Goal: Task Accomplishment & Management: Manage account settings

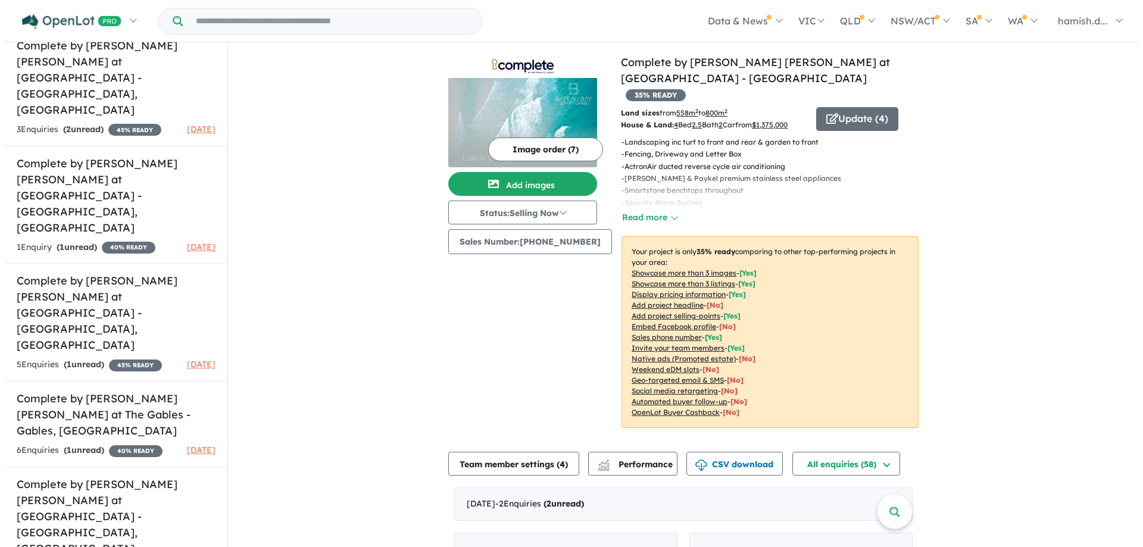
scroll to position [676, 0]
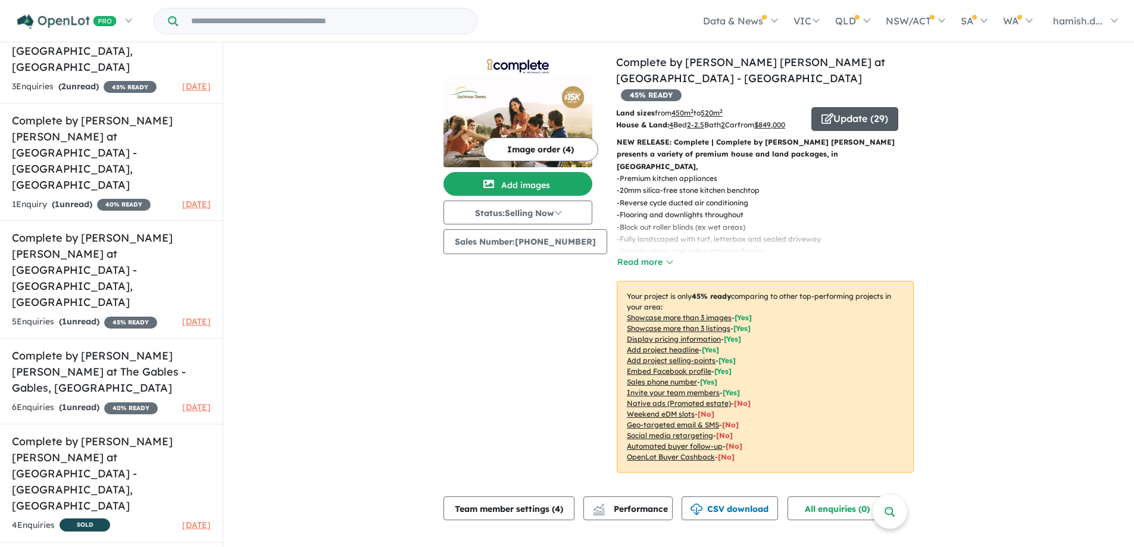
click at [824, 113] on icon "button" at bounding box center [828, 118] width 12 height 11
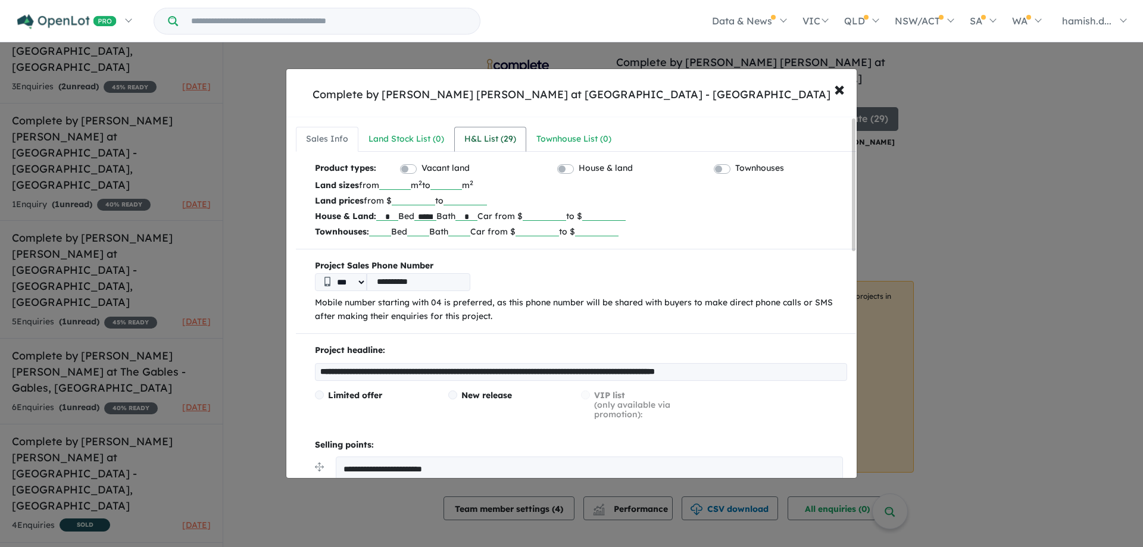
click at [506, 140] on div "H&L List ( 29 )" at bounding box center [491, 139] width 52 height 14
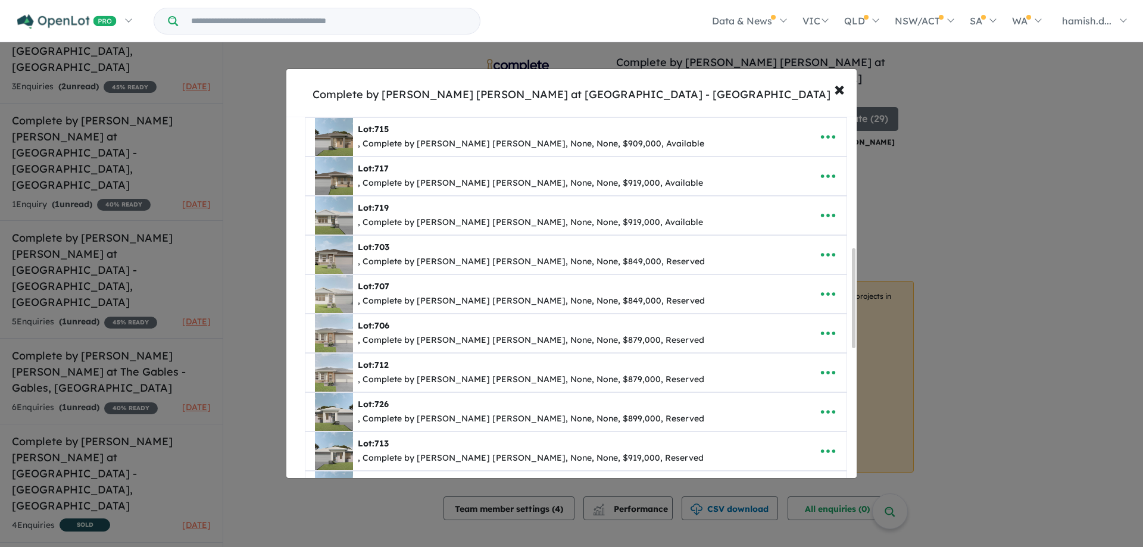
scroll to position [536, 0]
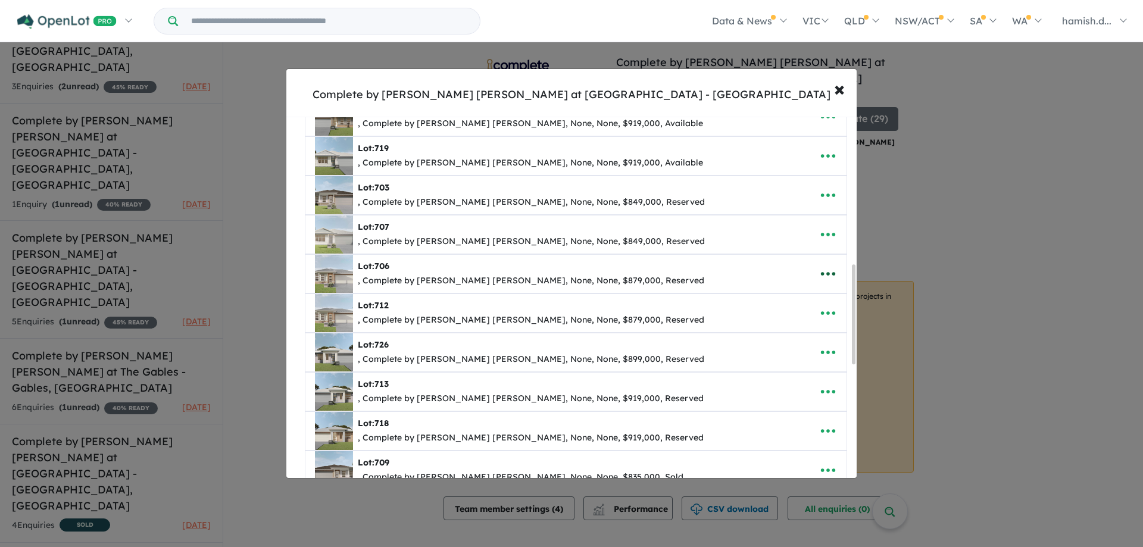
click at [828, 275] on icon "button" at bounding box center [828, 274] width 14 height 4
click at [814, 301] on link "Edit" at bounding box center [802, 302] width 88 height 27
select select "**"
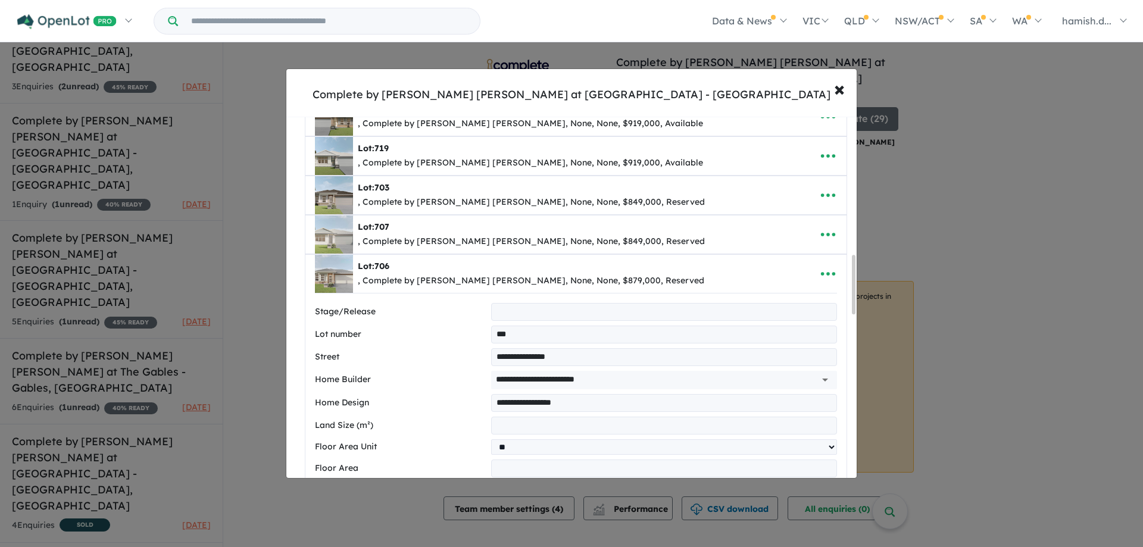
scroll to position [893, 0]
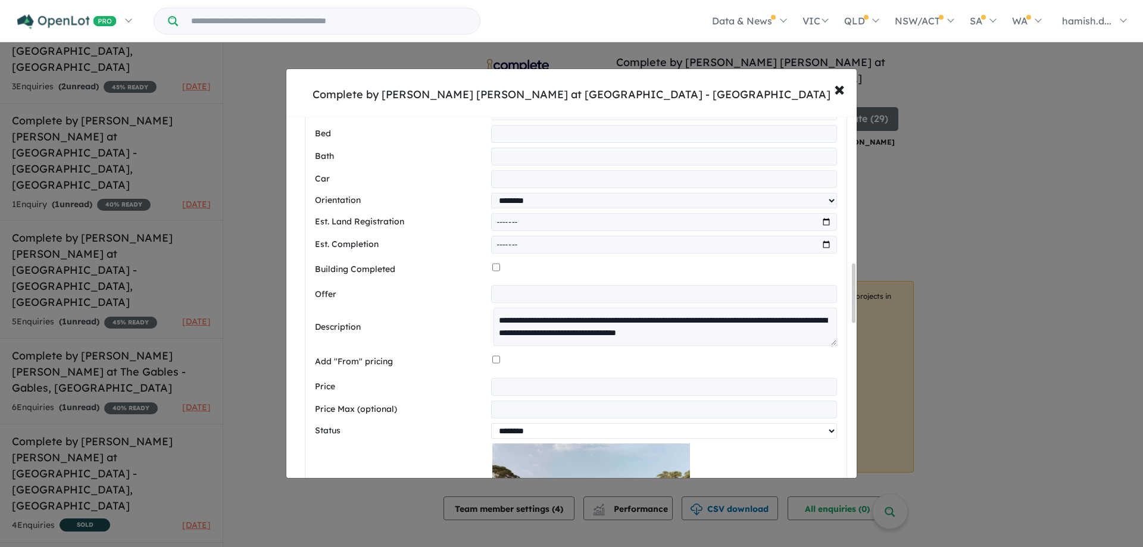
click at [520, 438] on select "********* ******** **** ******" at bounding box center [664, 430] width 346 height 15
select select "*********"
click at [491, 428] on select "********* ******** **** ******" at bounding box center [664, 430] width 346 height 15
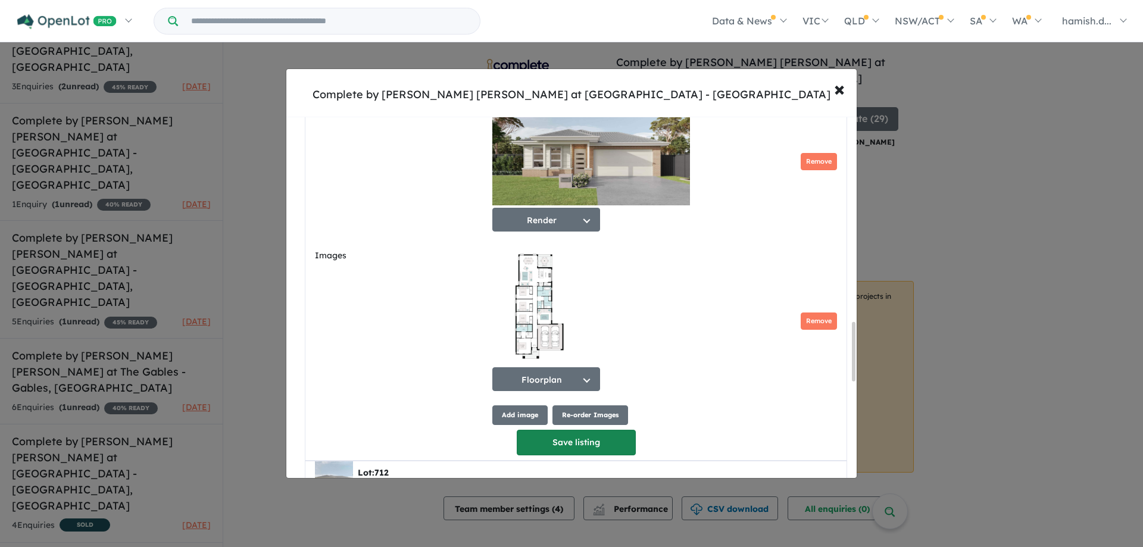
click at [542, 456] on button "Save listing" at bounding box center [576, 443] width 119 height 26
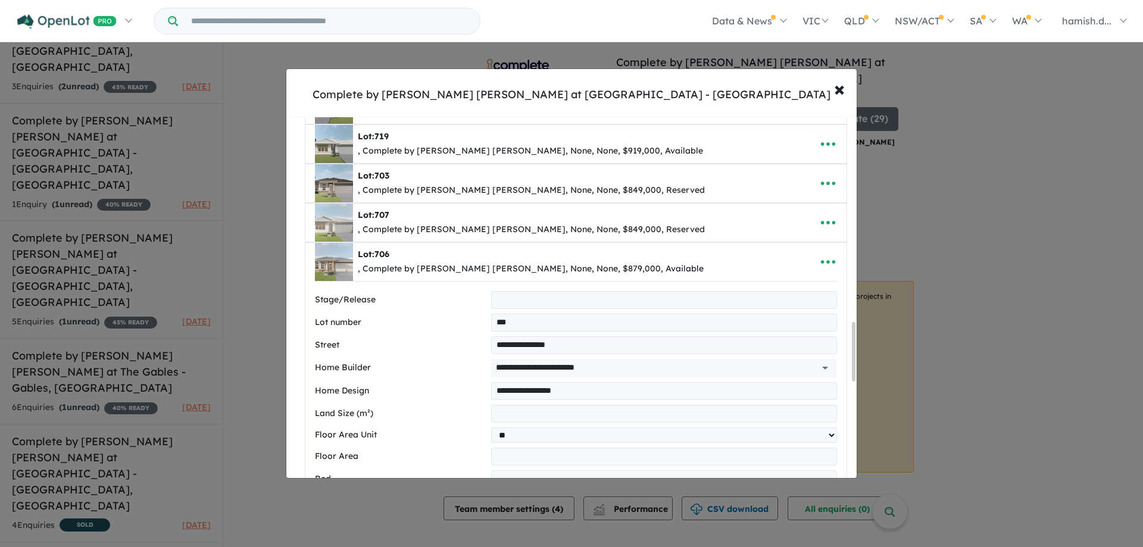
select select "**"
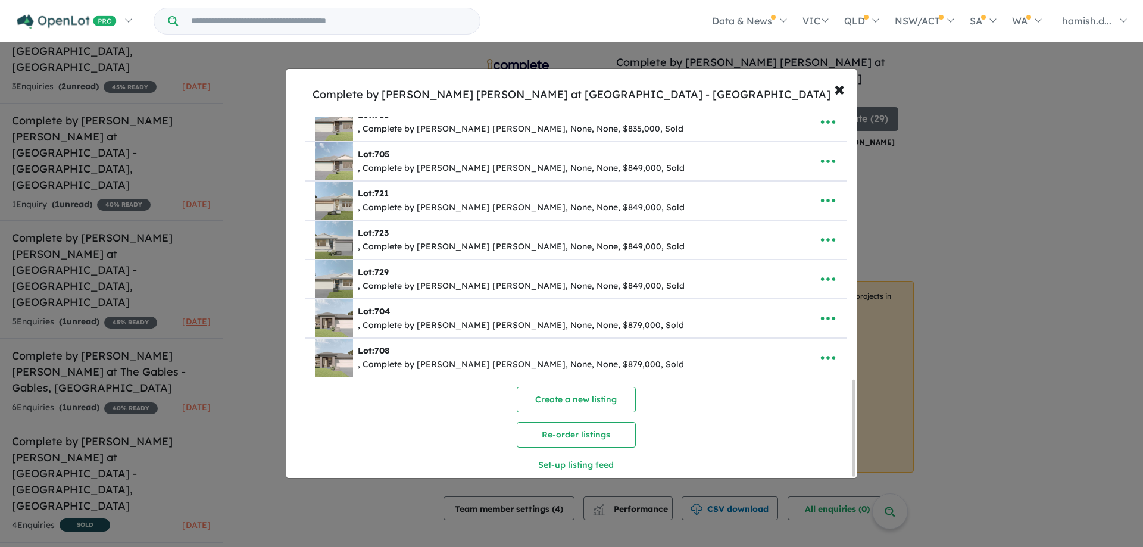
scroll to position [984, 0]
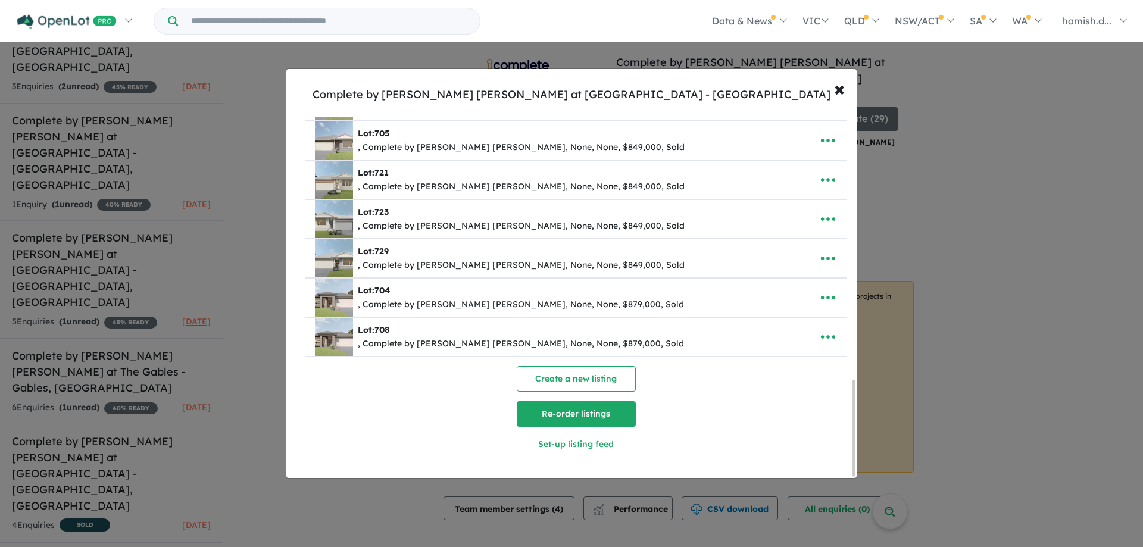
click at [547, 419] on button "Re-order listings" at bounding box center [576, 414] width 119 height 26
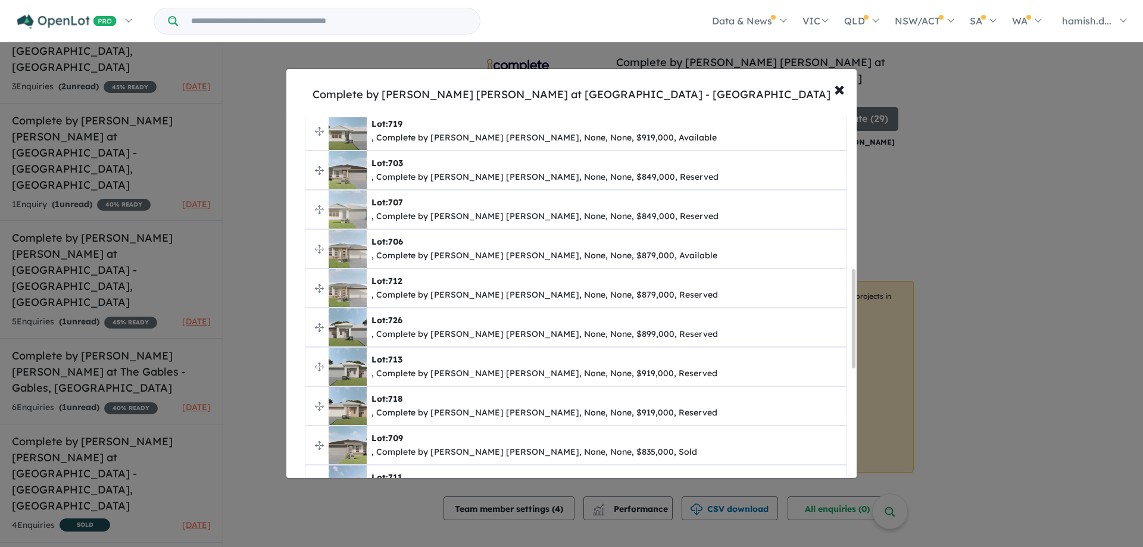
scroll to position [419, 0]
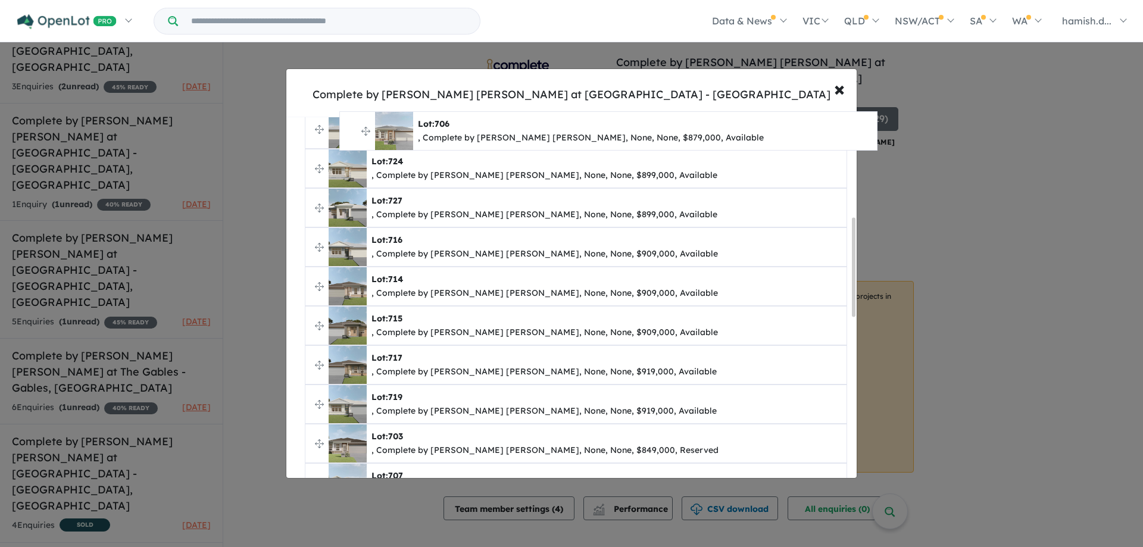
drag, startPoint x: 319, startPoint y: 428, endPoint x: 353, endPoint y: 131, distance: 298.6
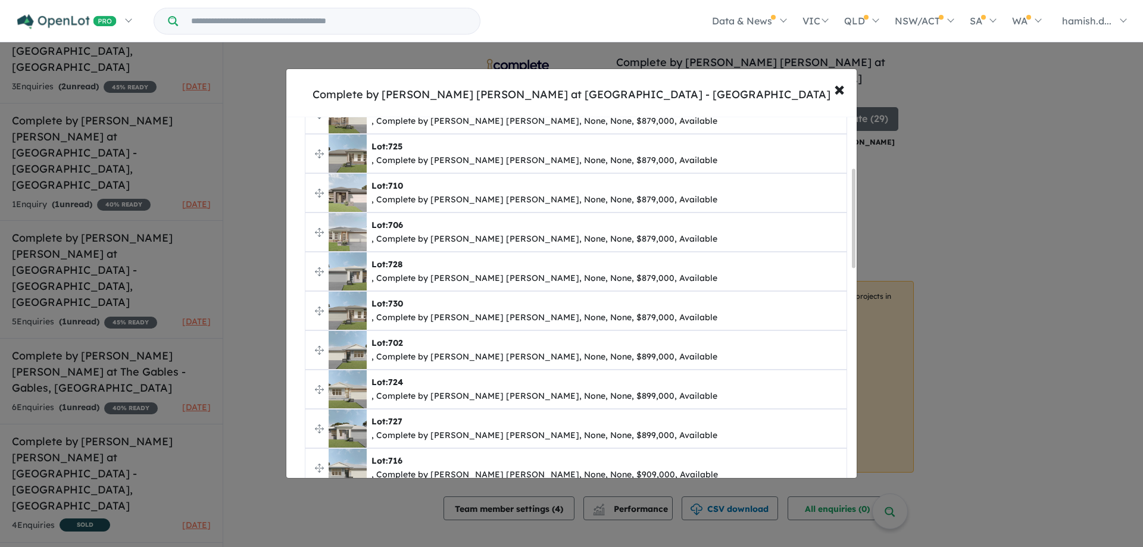
scroll to position [115, 0]
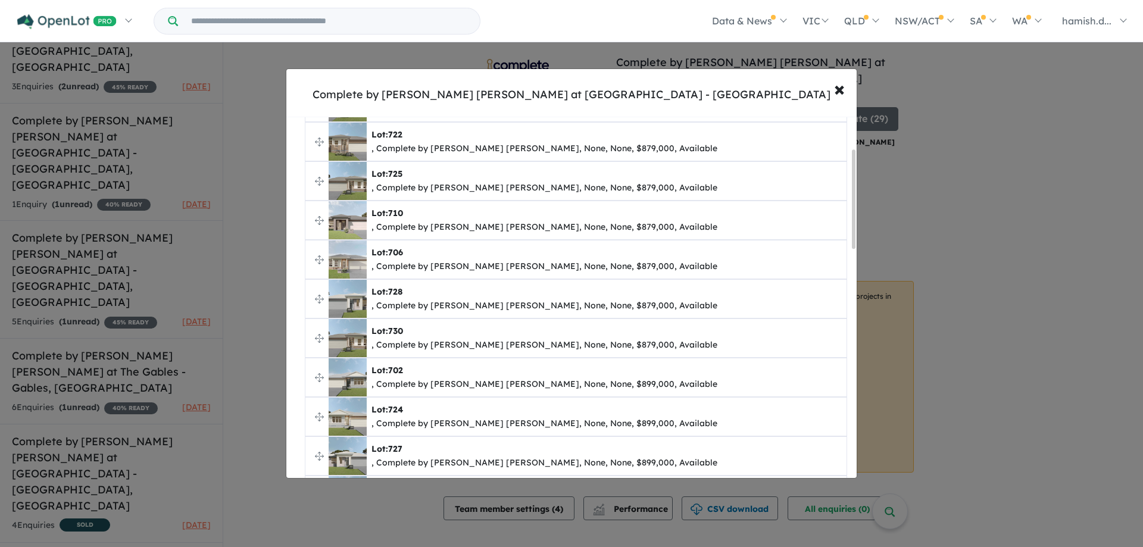
click at [319, 258] on span "Lot: 706 , Complete by [PERSON_NAME] [PERSON_NAME], None, None, $879,000, Avail…" at bounding box center [576, 260] width 541 height 38
drag, startPoint x: 319, startPoint y: 260, endPoint x: 321, endPoint y: 145, distance: 114.4
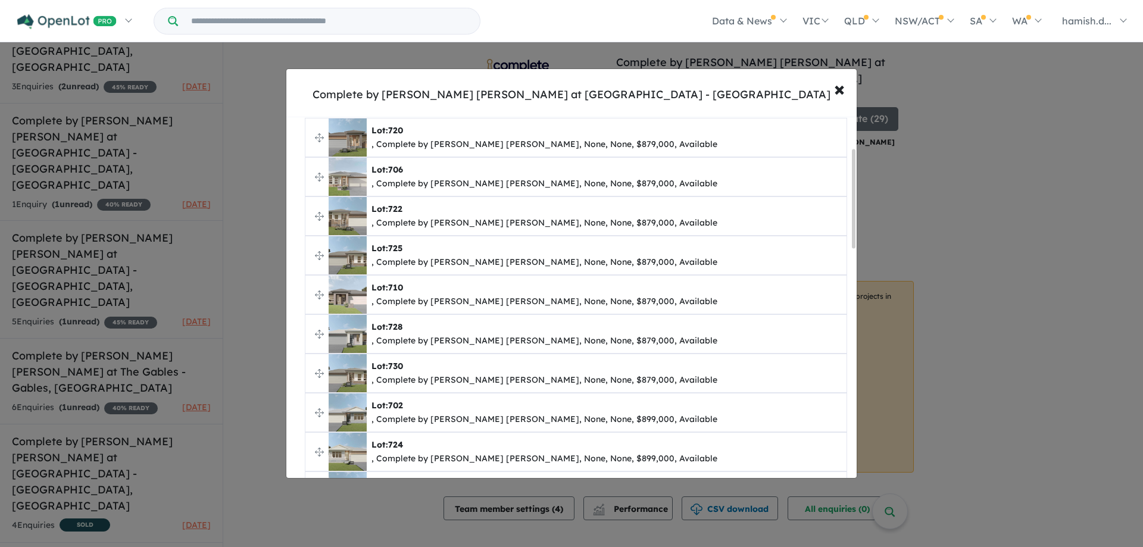
scroll to position [0, 0]
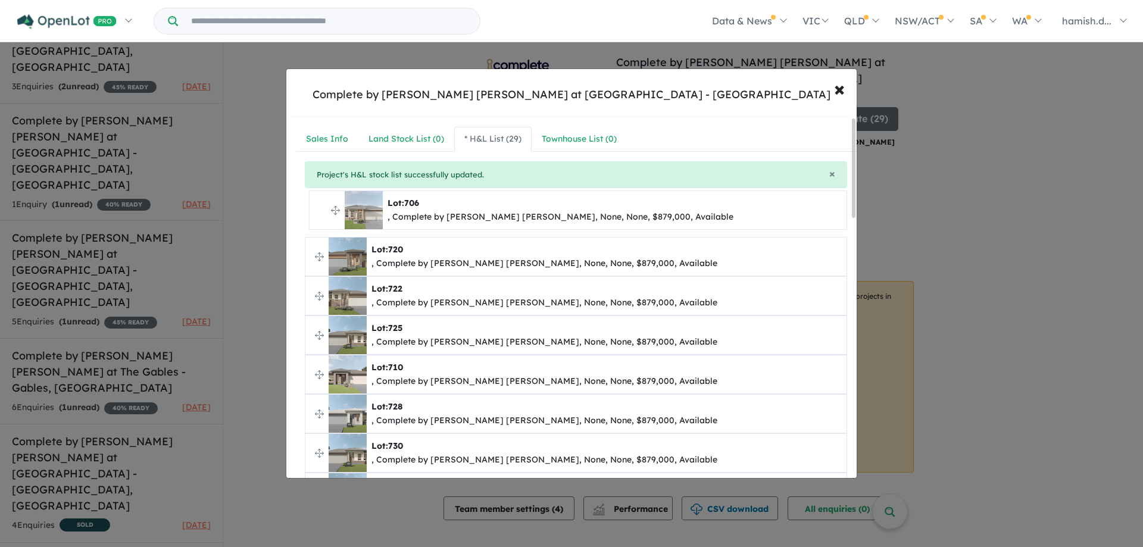
drag, startPoint x: 316, startPoint y: 257, endPoint x: 320, endPoint y: 210, distance: 46.6
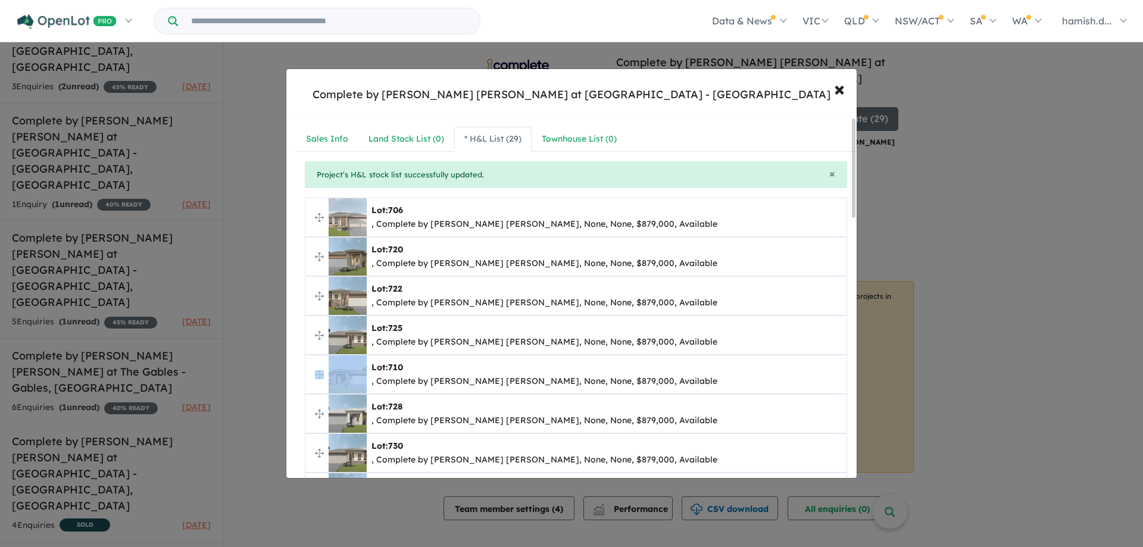
drag, startPoint x: 314, startPoint y: 373, endPoint x: 325, endPoint y: 375, distance: 10.9
click at [325, 375] on span "Lot: 710 , Complete by [PERSON_NAME] [PERSON_NAME], None, None, $879,000, Avail…" at bounding box center [576, 375] width 541 height 38
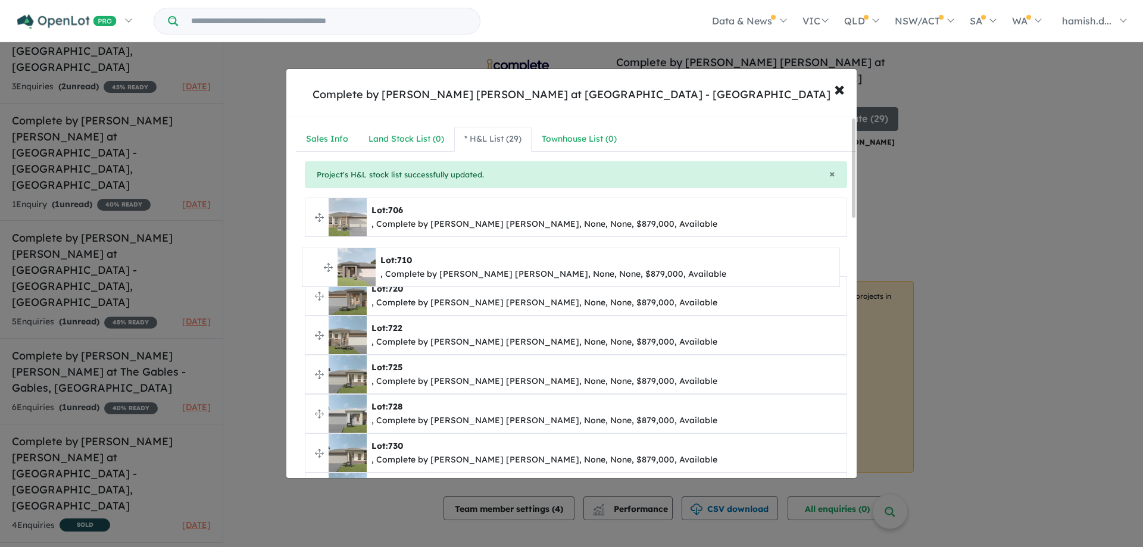
drag, startPoint x: 320, startPoint y: 374, endPoint x: 317, endPoint y: 257, distance: 117.4
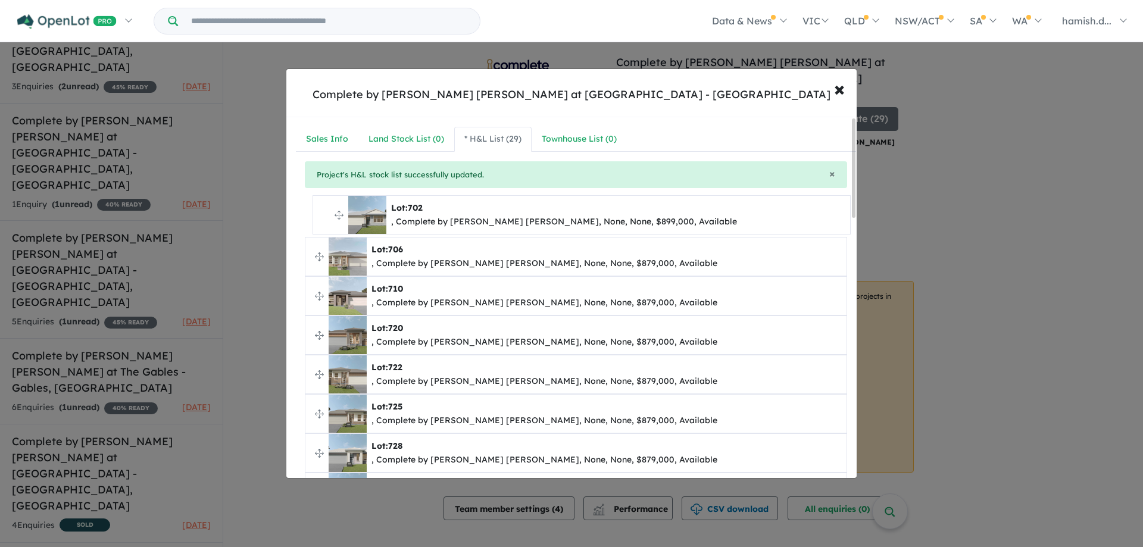
drag, startPoint x: 319, startPoint y: 310, endPoint x: 325, endPoint y: 212, distance: 98.5
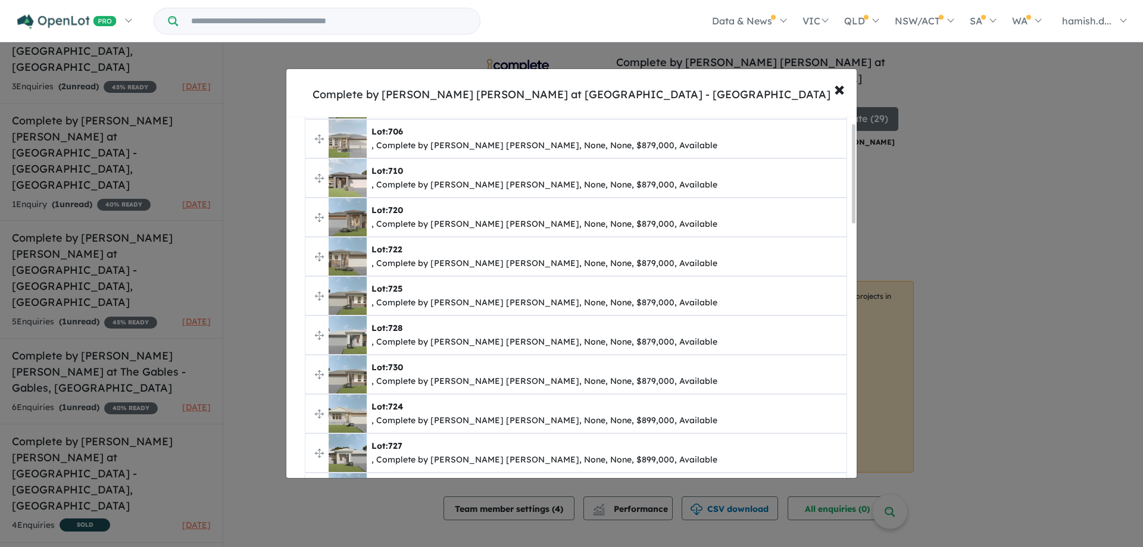
scroll to position [179, 0]
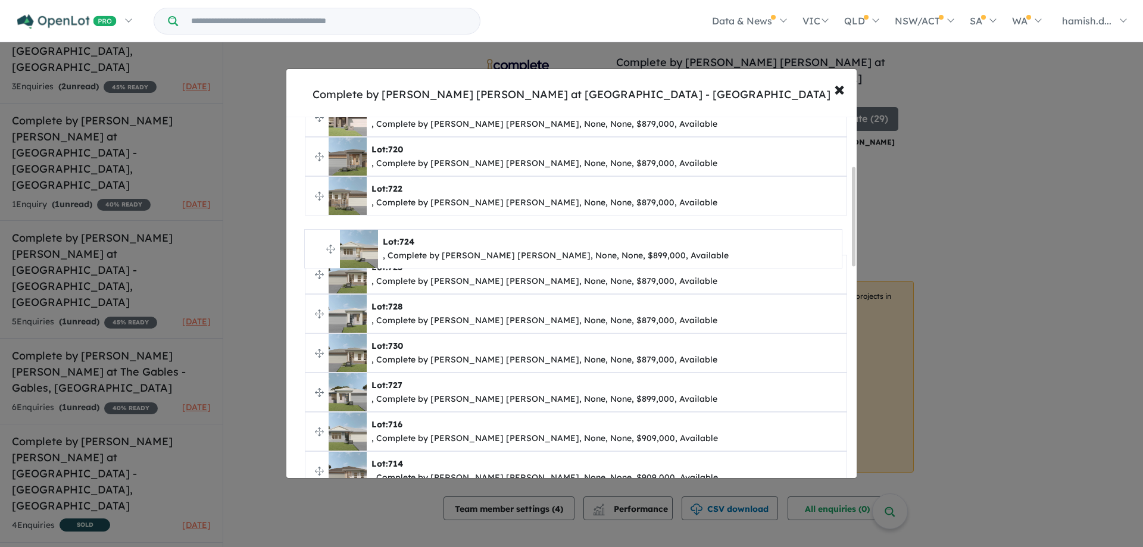
drag, startPoint x: 319, startPoint y: 354, endPoint x: 319, endPoint y: 237, distance: 116.7
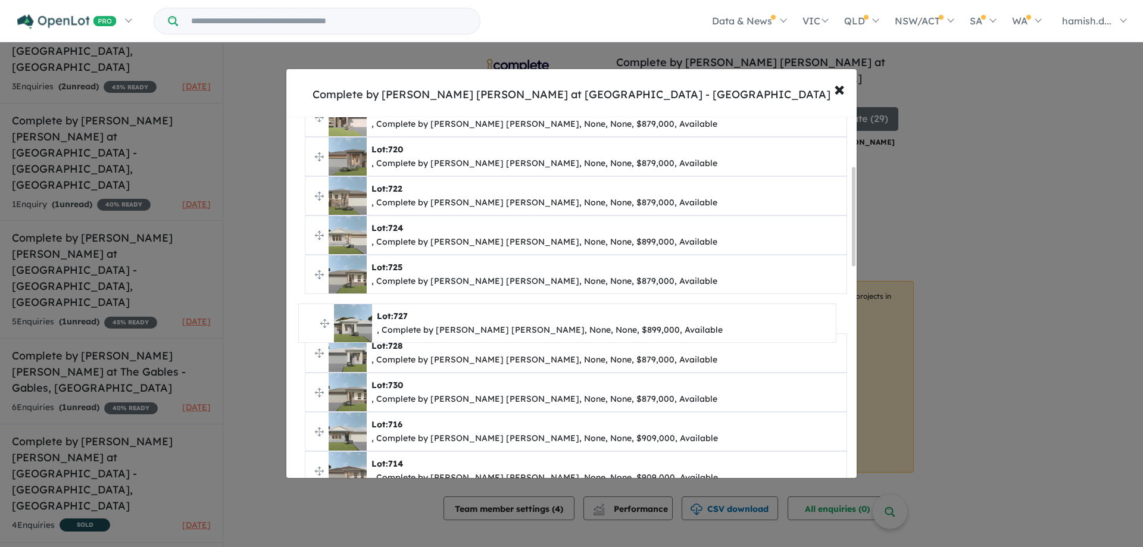
drag, startPoint x: 319, startPoint y: 393, endPoint x: 313, endPoint y: 324, distance: 69.4
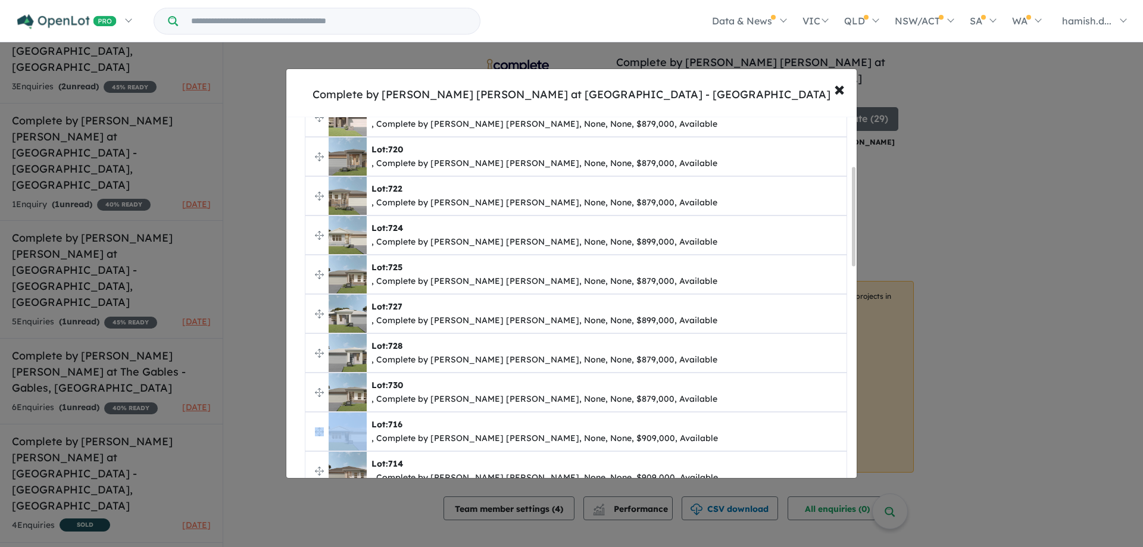
click at [324, 425] on span "Lot: 716 , Complete by [PERSON_NAME] [PERSON_NAME], None, None, $909,000, Avail…" at bounding box center [576, 432] width 541 height 38
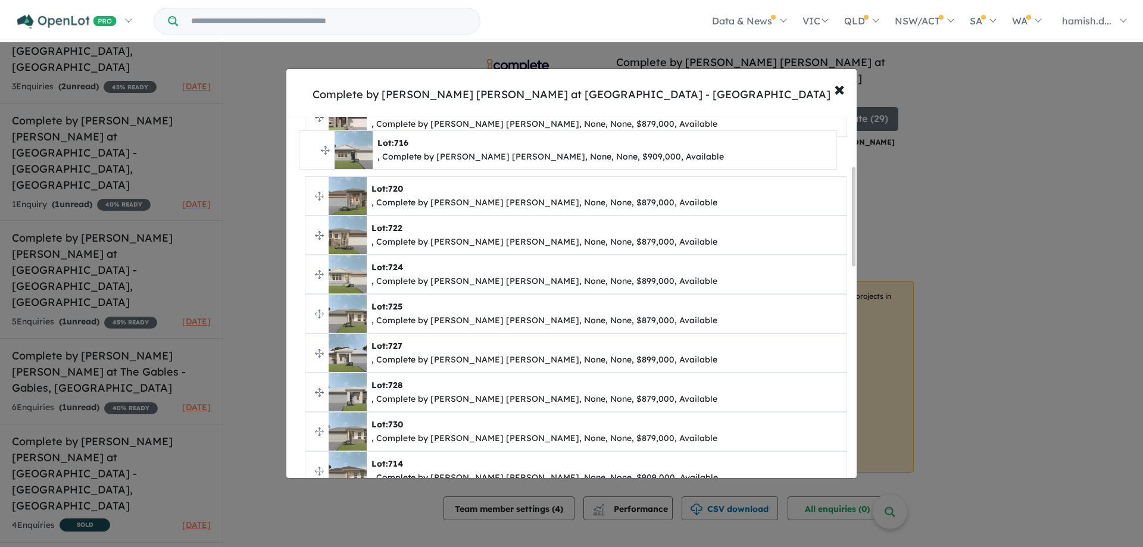
drag, startPoint x: 316, startPoint y: 434, endPoint x: 310, endPoint y: 152, distance: 281.7
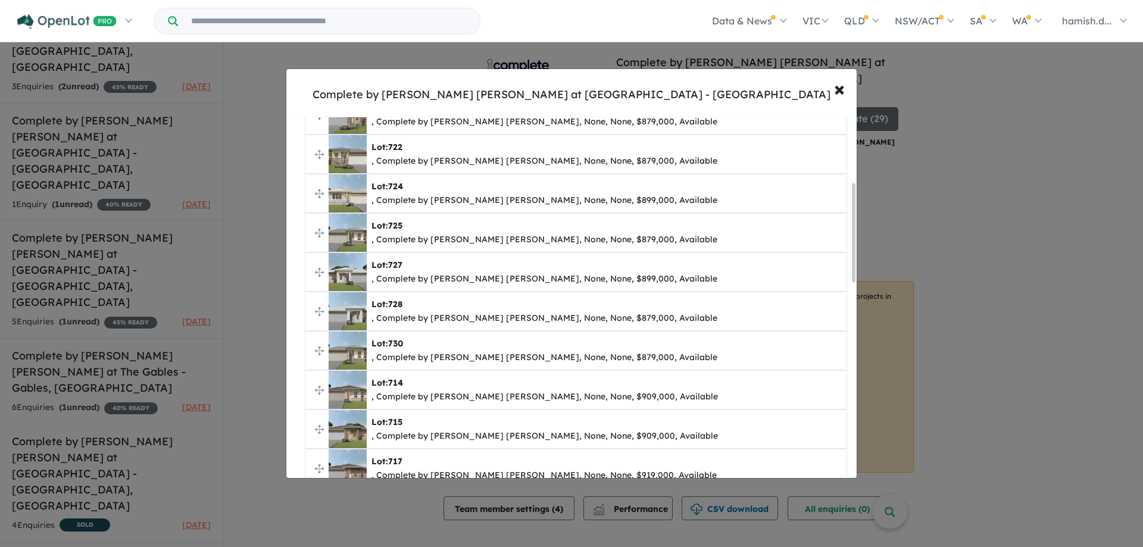
scroll to position [238, 0]
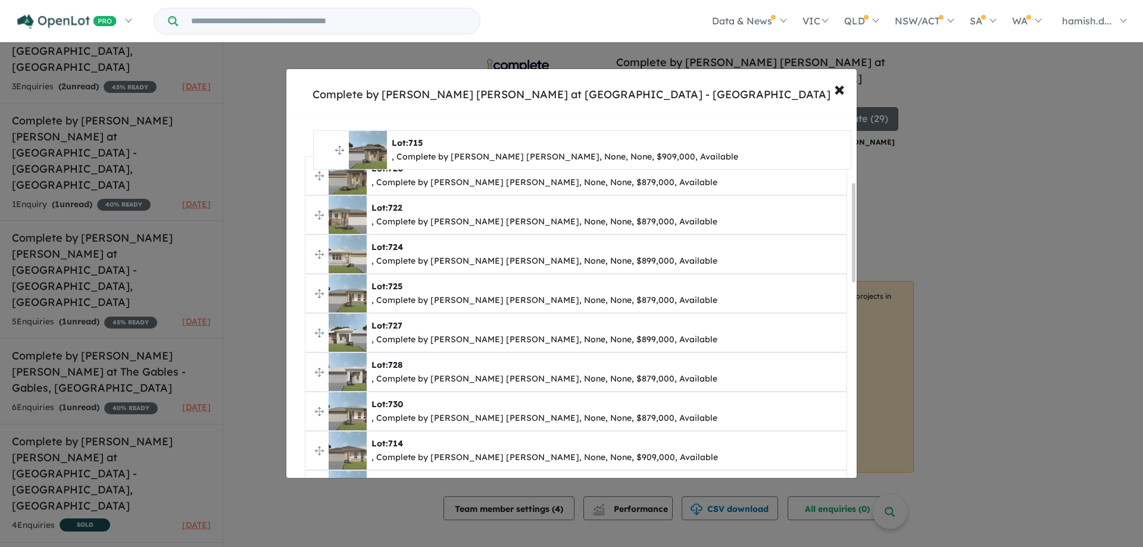
drag, startPoint x: 322, startPoint y: 452, endPoint x: 328, endPoint y: 147, distance: 305.0
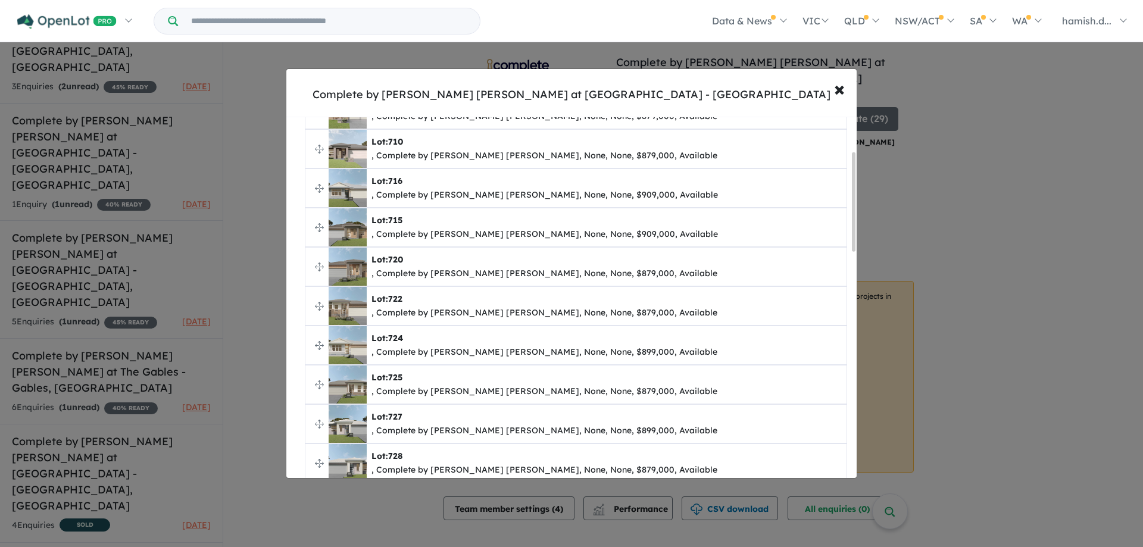
scroll to position [119, 0]
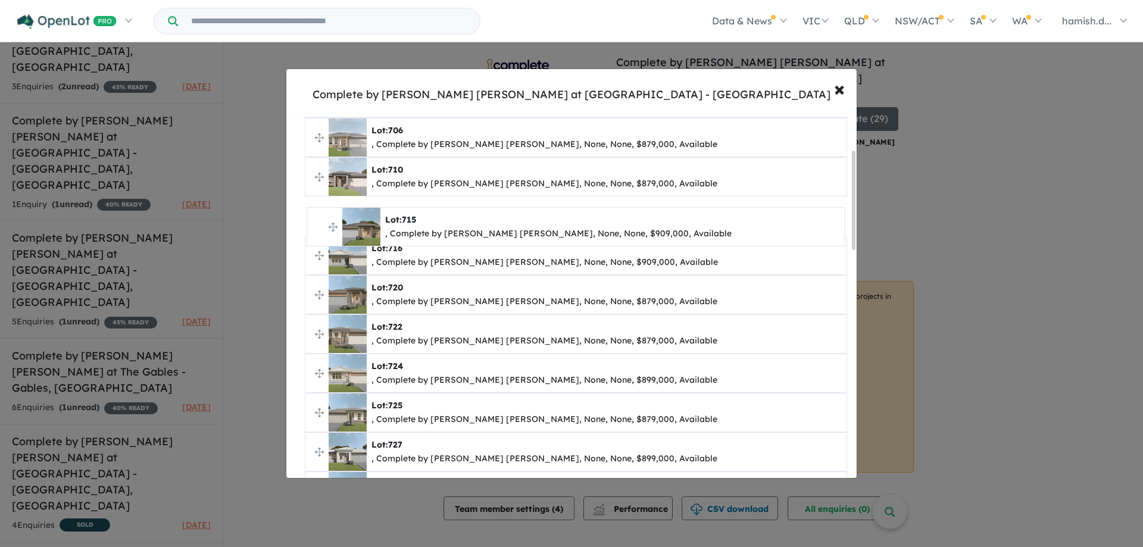
drag, startPoint x: 320, startPoint y: 253, endPoint x: 322, endPoint y: 224, distance: 28.6
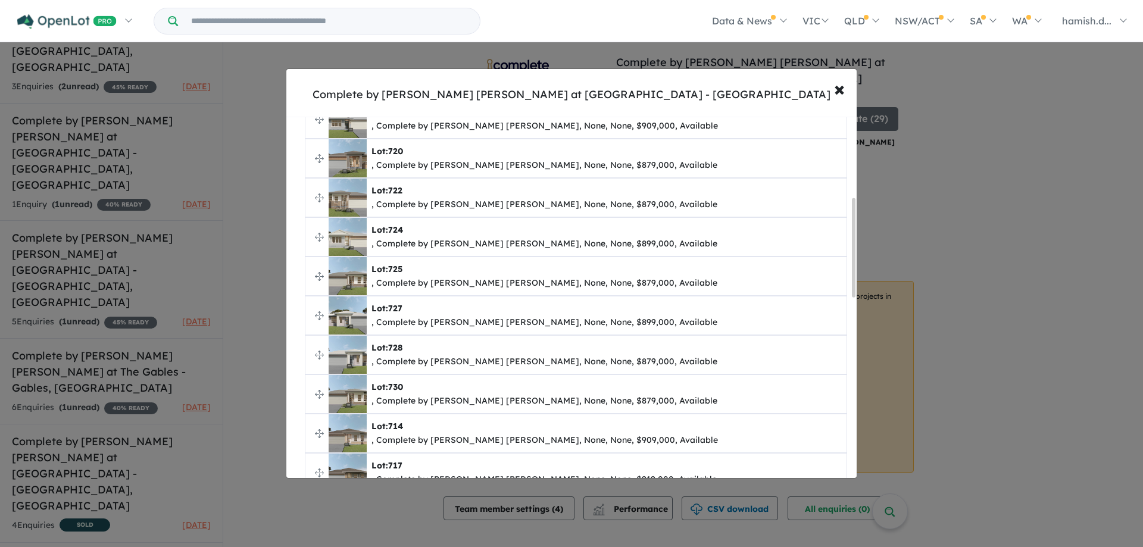
scroll to position [298, 0]
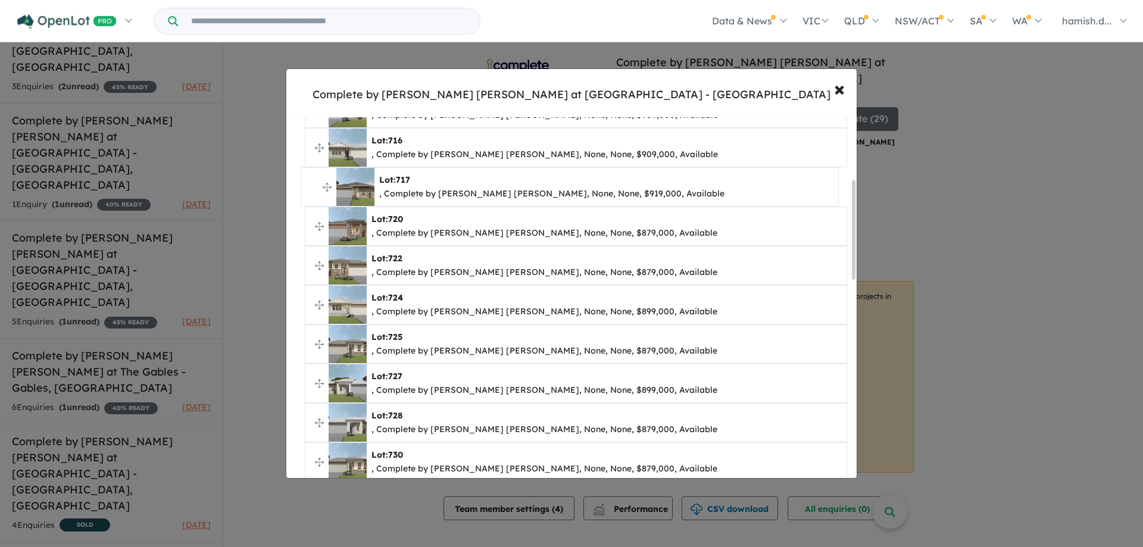
drag, startPoint x: 318, startPoint y: 428, endPoint x: 314, endPoint y: 186, distance: 241.8
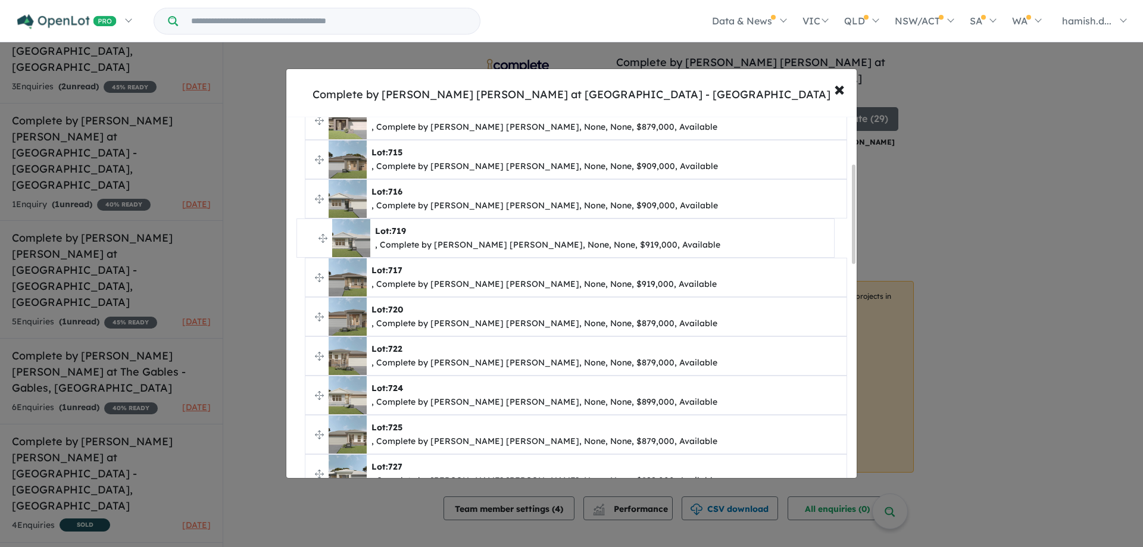
scroll to position [170, 0]
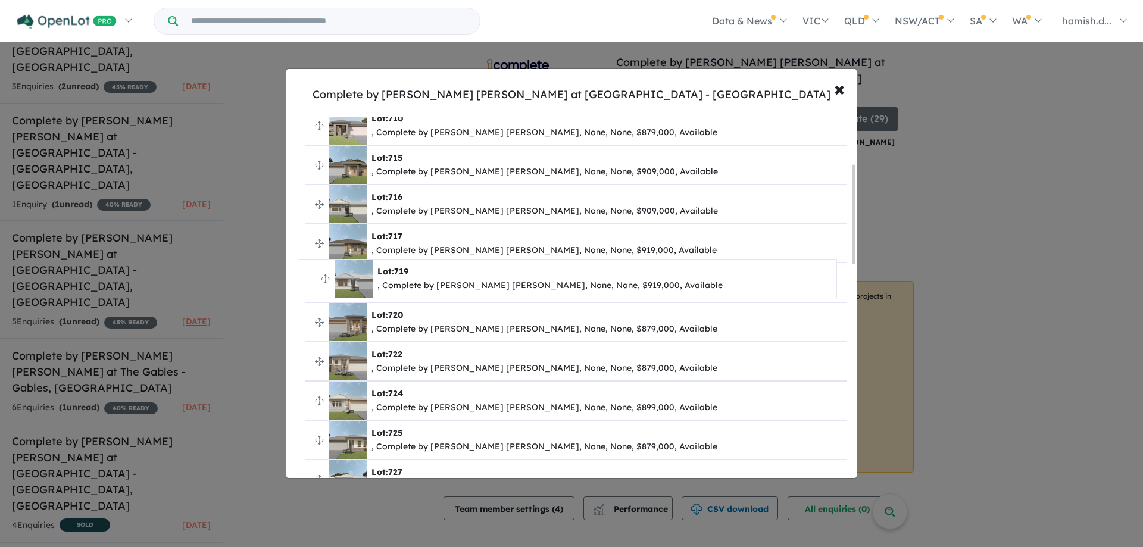
drag, startPoint x: 319, startPoint y: 476, endPoint x: 313, endPoint y: 274, distance: 202.6
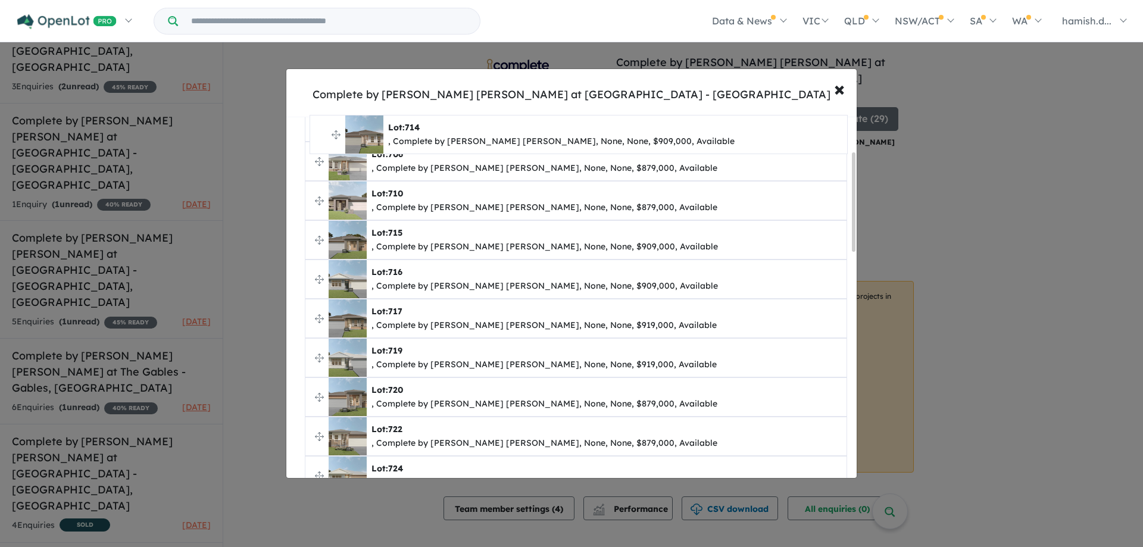
scroll to position [123, 0]
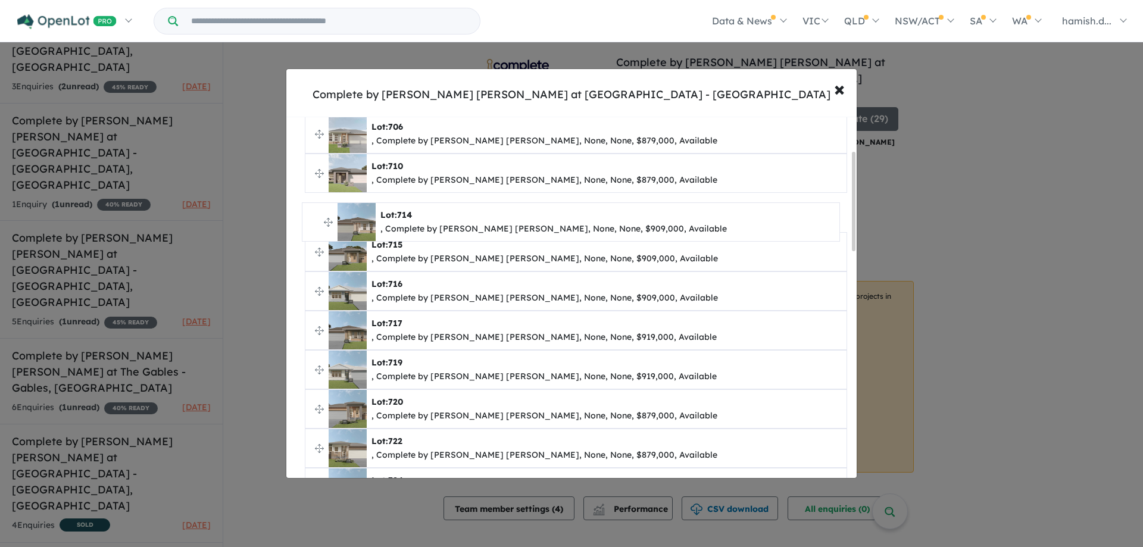
drag, startPoint x: 317, startPoint y: 419, endPoint x: 314, endPoint y: 223, distance: 196.5
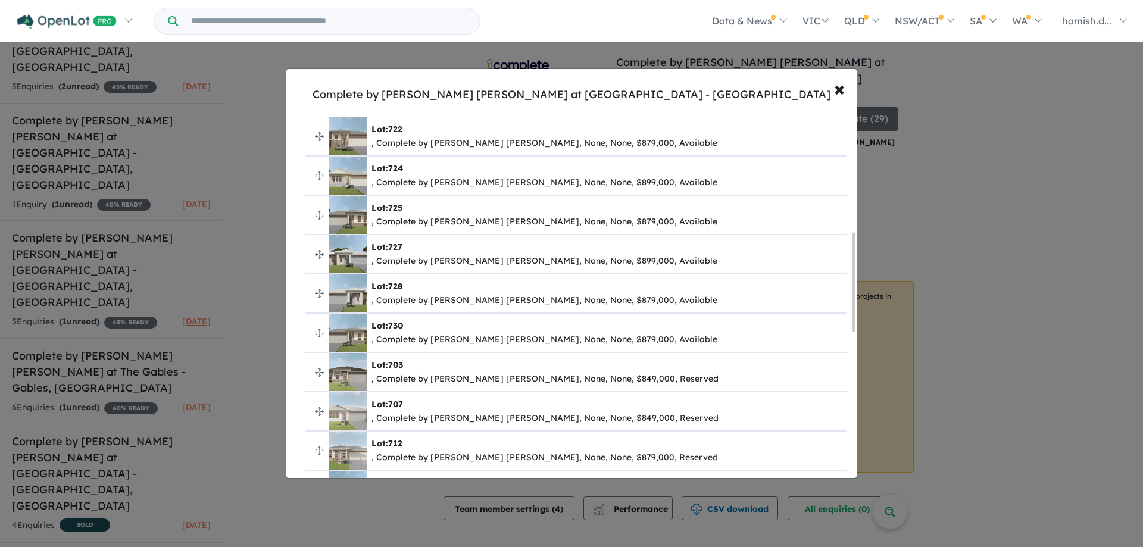
scroll to position [420, 0]
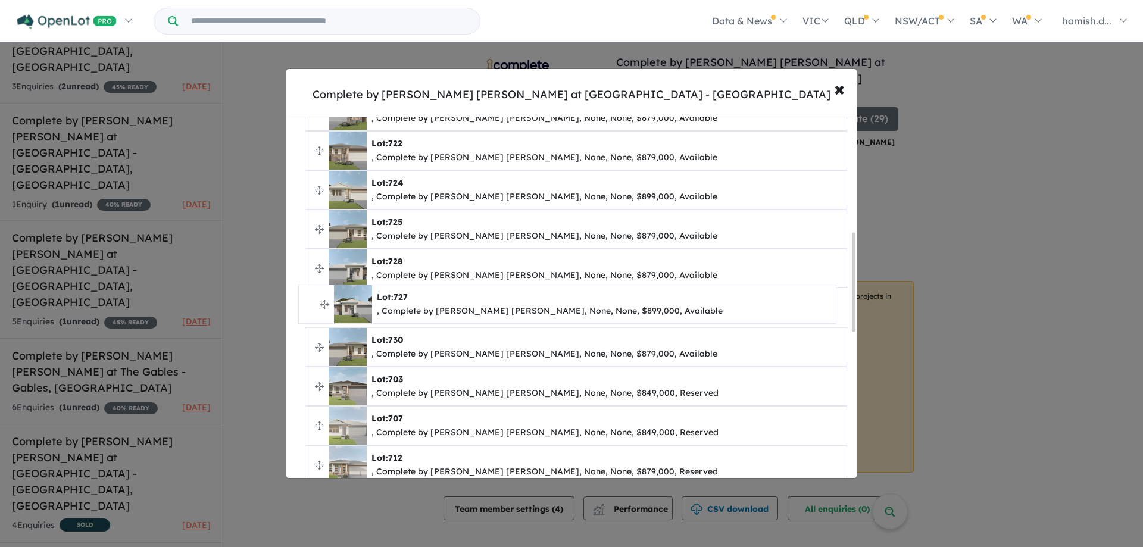
drag, startPoint x: 319, startPoint y: 279, endPoint x: 313, endPoint y: 304, distance: 25.7
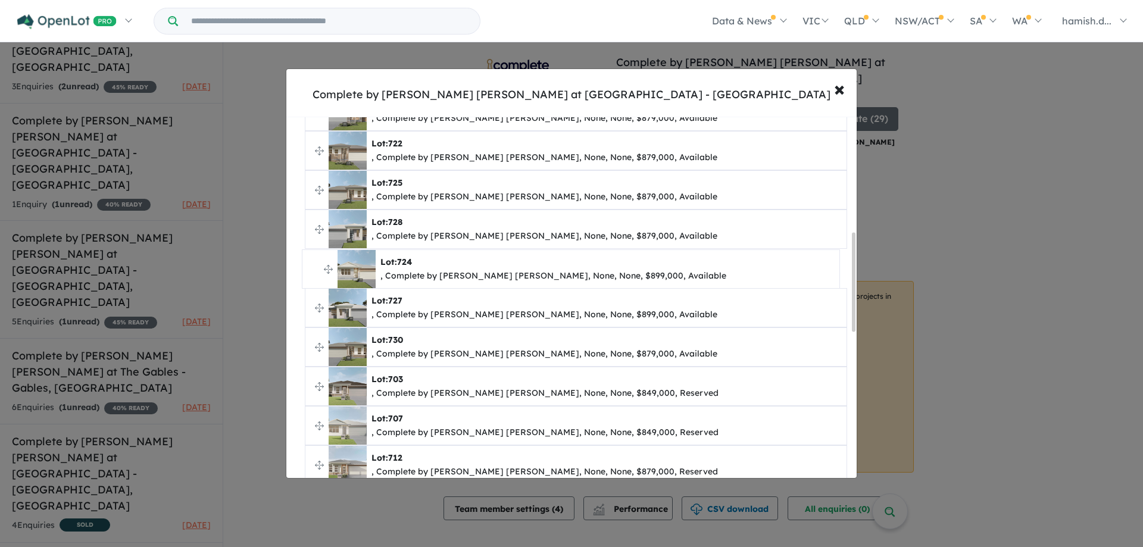
drag, startPoint x: 320, startPoint y: 188, endPoint x: 317, endPoint y: 267, distance: 79.3
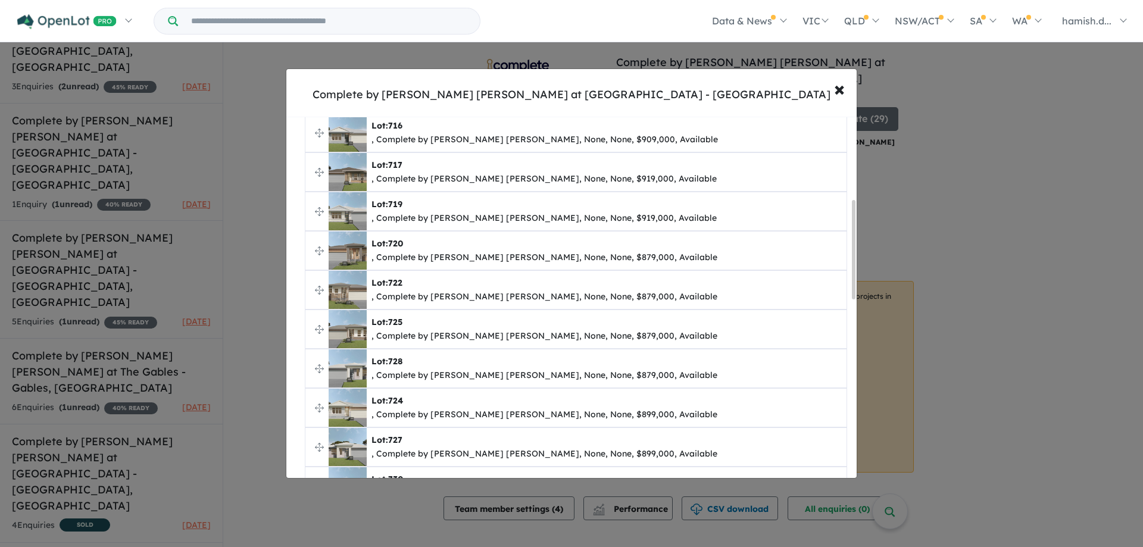
scroll to position [301, 0]
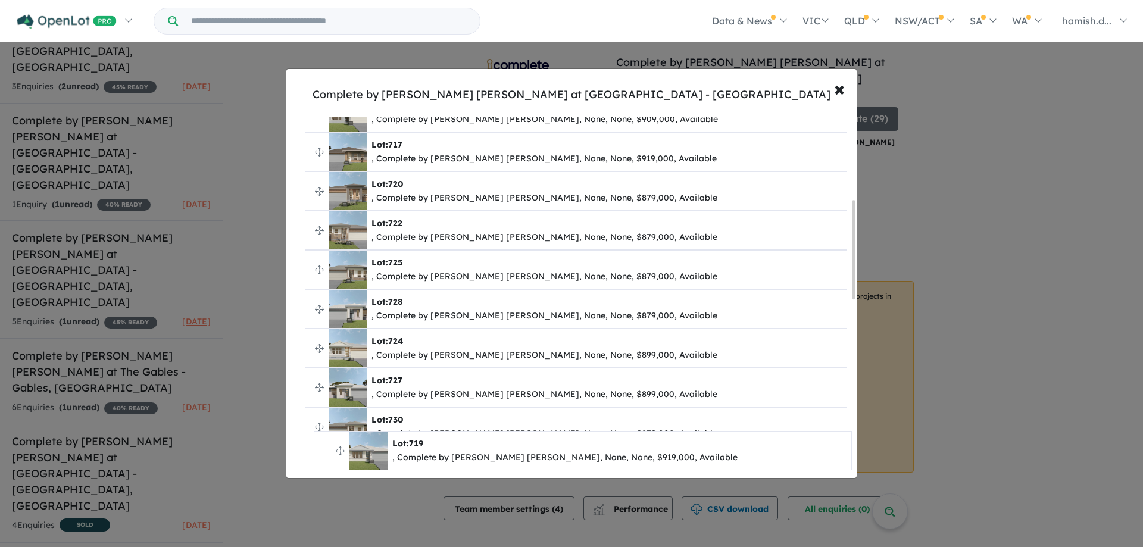
drag, startPoint x: 320, startPoint y: 193, endPoint x: 329, endPoint y: 453, distance: 259.8
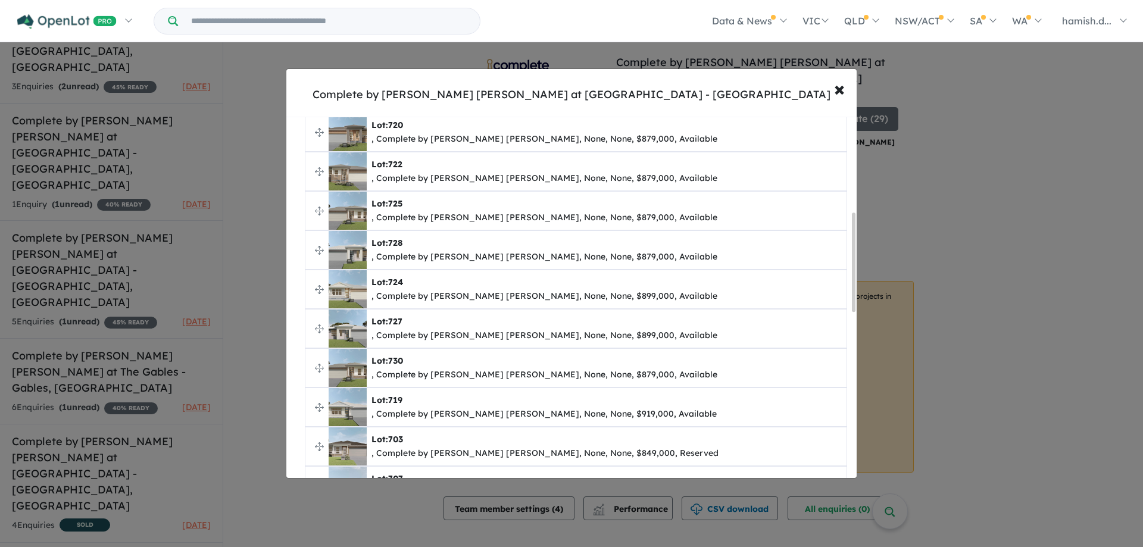
scroll to position [361, 0]
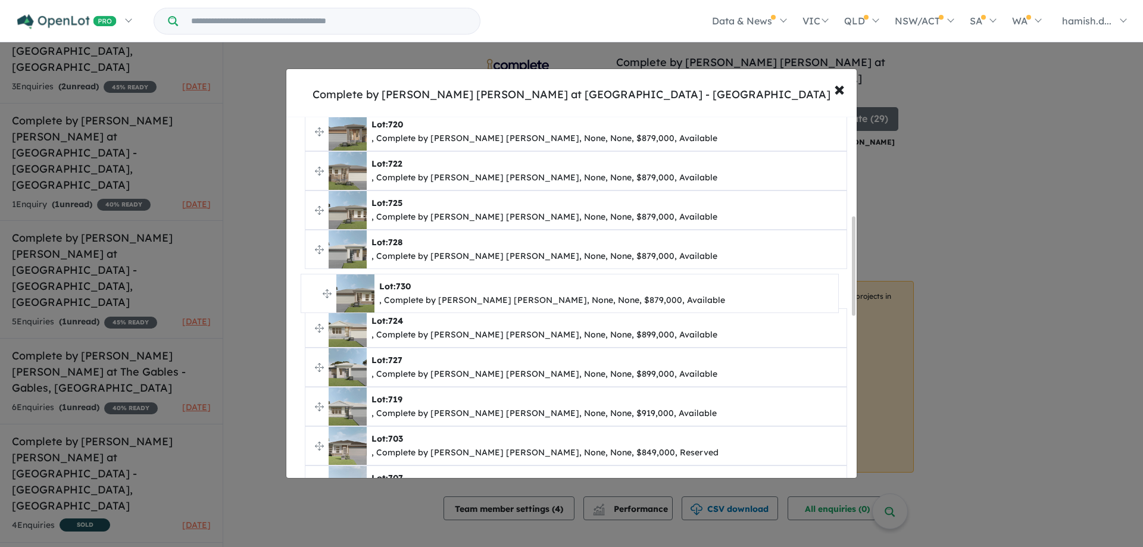
drag, startPoint x: 317, startPoint y: 367, endPoint x: 313, endPoint y: 293, distance: 74.0
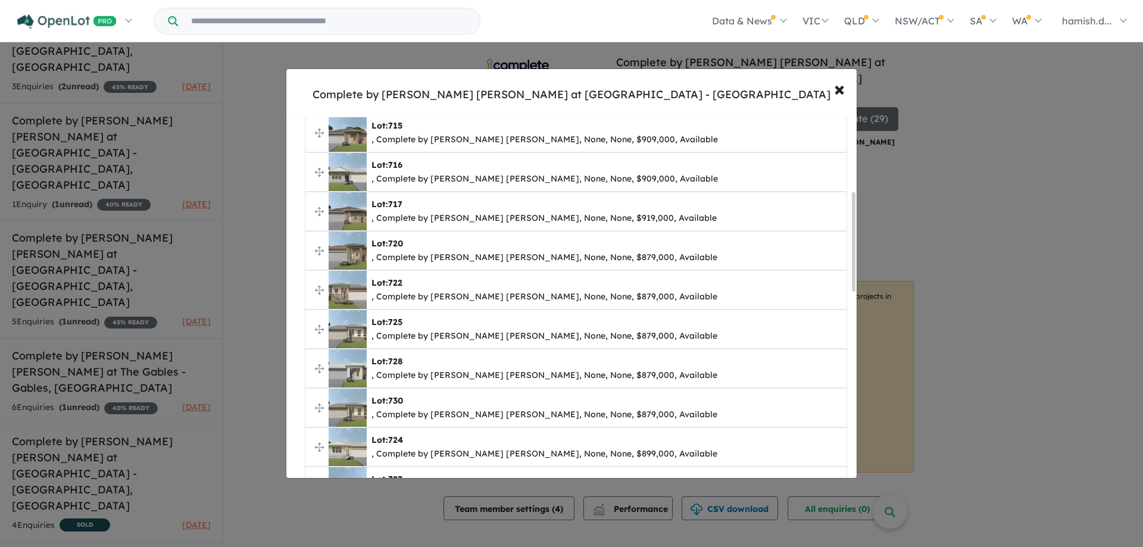
scroll to position [301, 0]
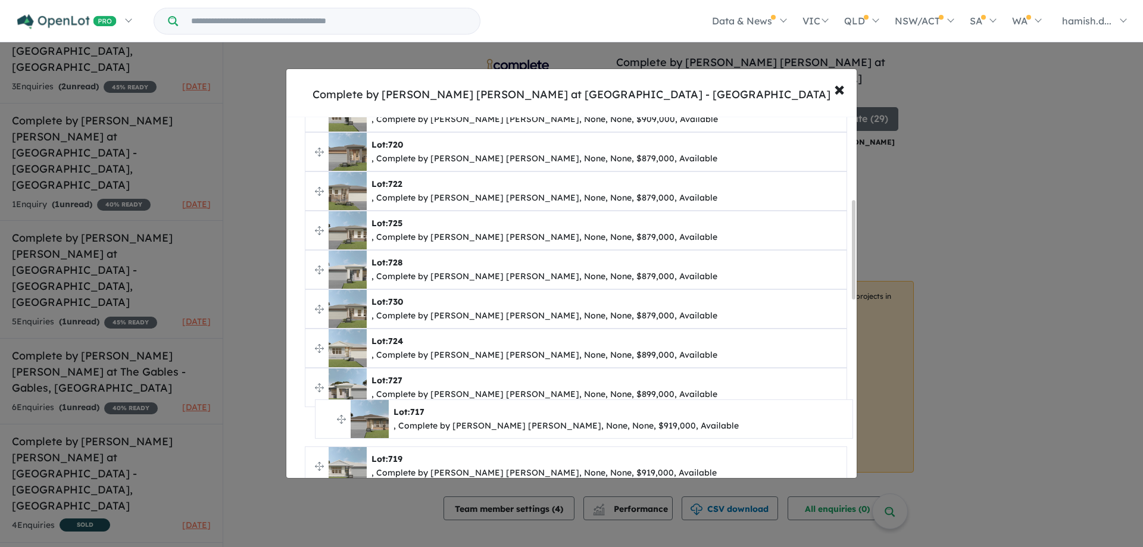
drag, startPoint x: 318, startPoint y: 155, endPoint x: 328, endPoint y: 423, distance: 267.6
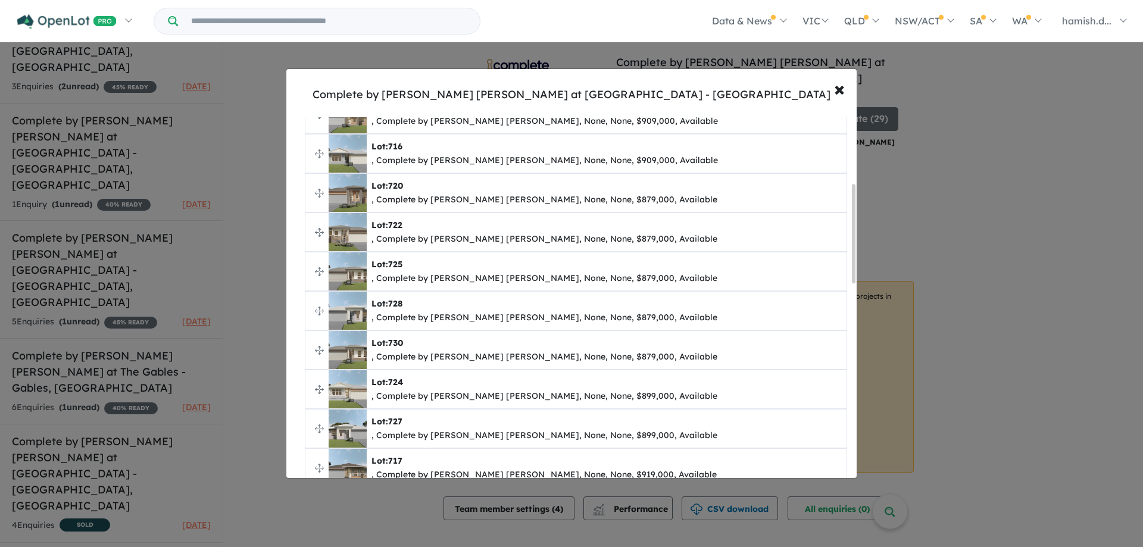
scroll to position [242, 0]
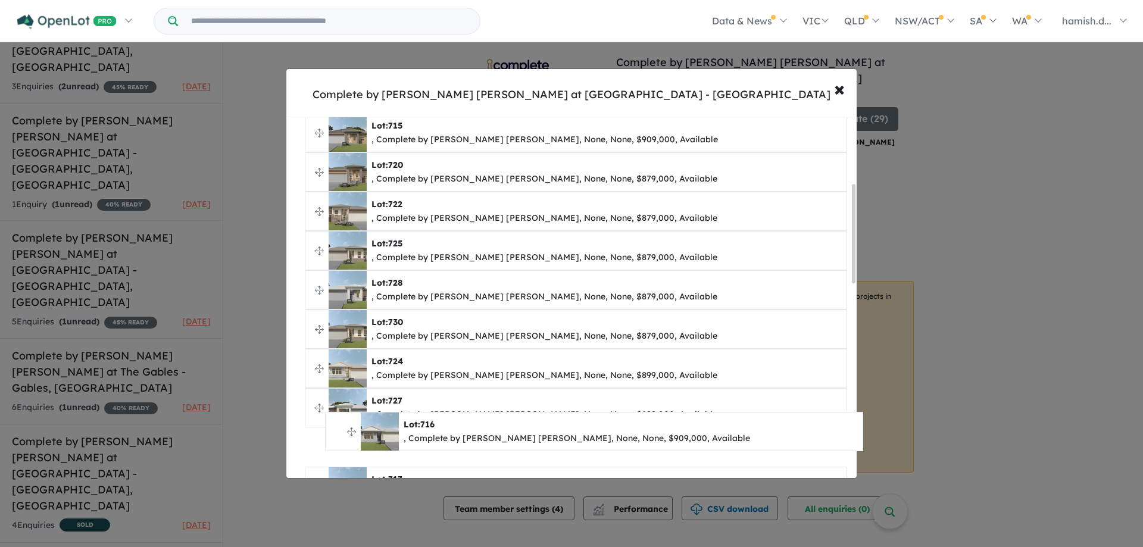
drag, startPoint x: 319, startPoint y: 173, endPoint x: 339, endPoint y: 432, distance: 260.4
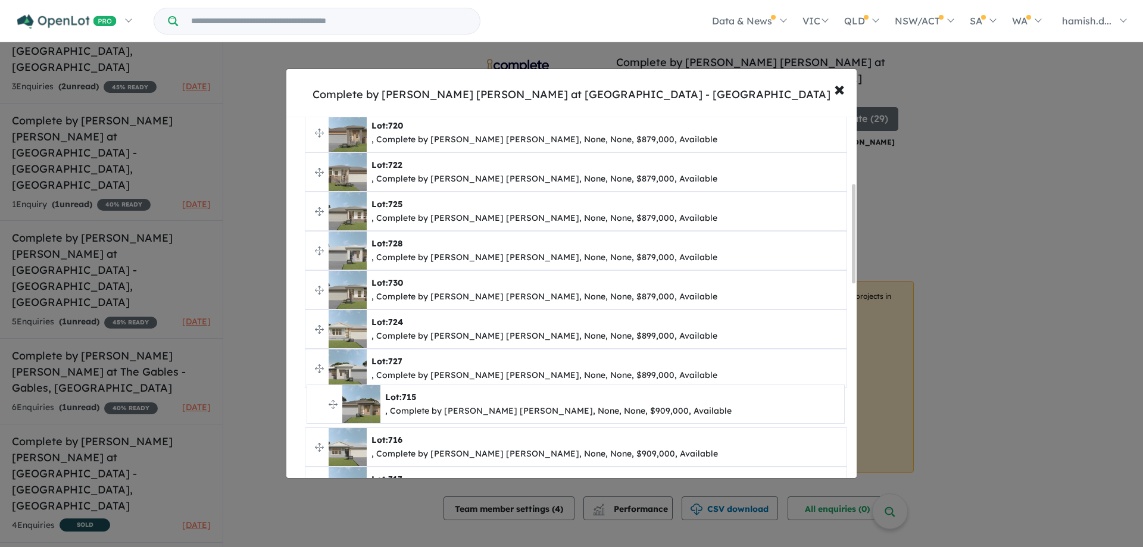
drag, startPoint x: 321, startPoint y: 130, endPoint x: 323, endPoint y: 401, distance: 271.6
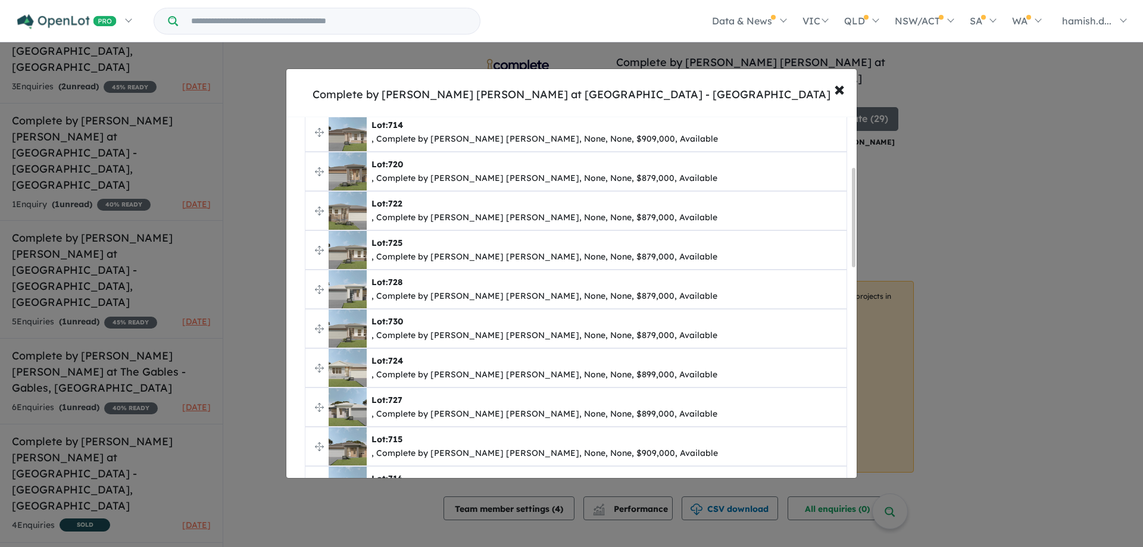
scroll to position [182, 0]
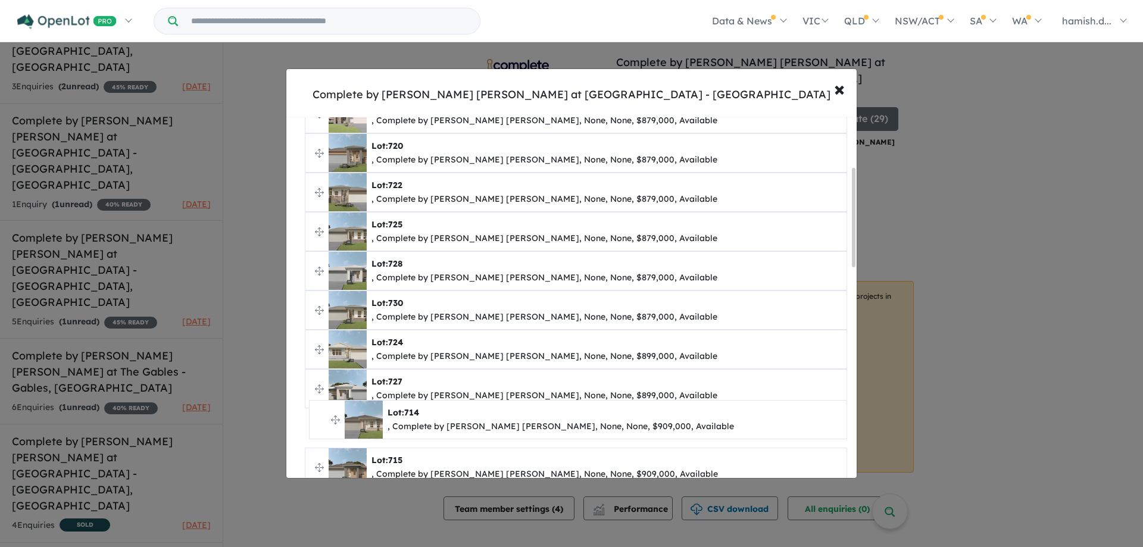
drag, startPoint x: 317, startPoint y: 152, endPoint x: 321, endPoint y: 419, distance: 266.8
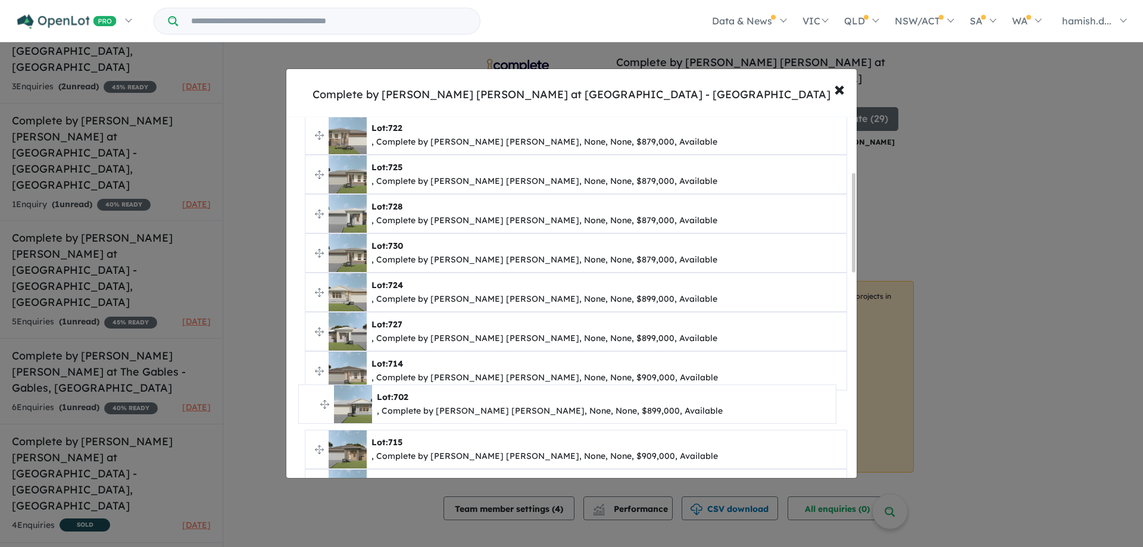
scroll to position [201, 0]
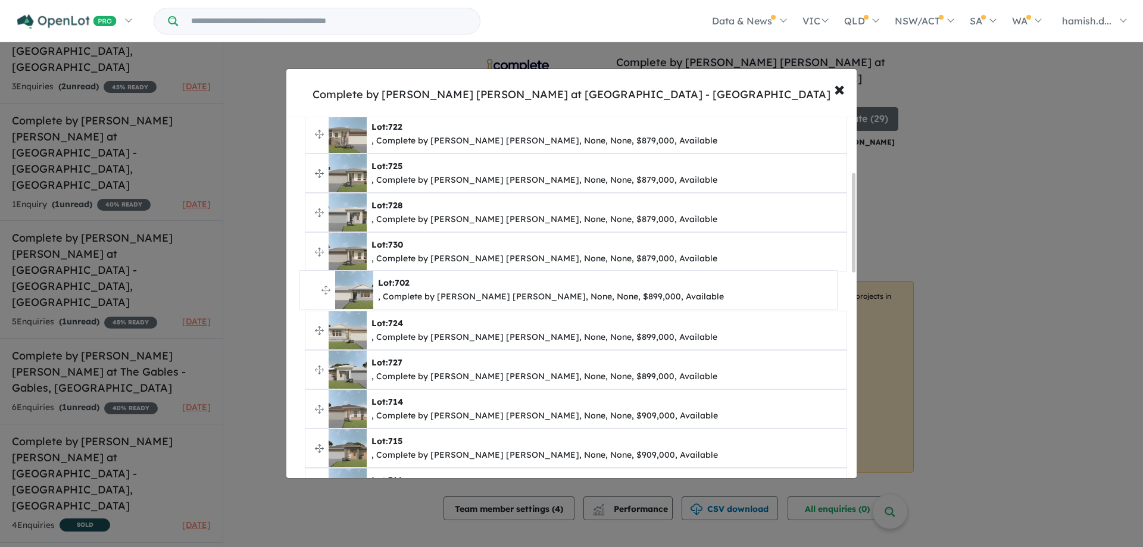
drag, startPoint x: 320, startPoint y: 213, endPoint x: 315, endPoint y: 289, distance: 76.4
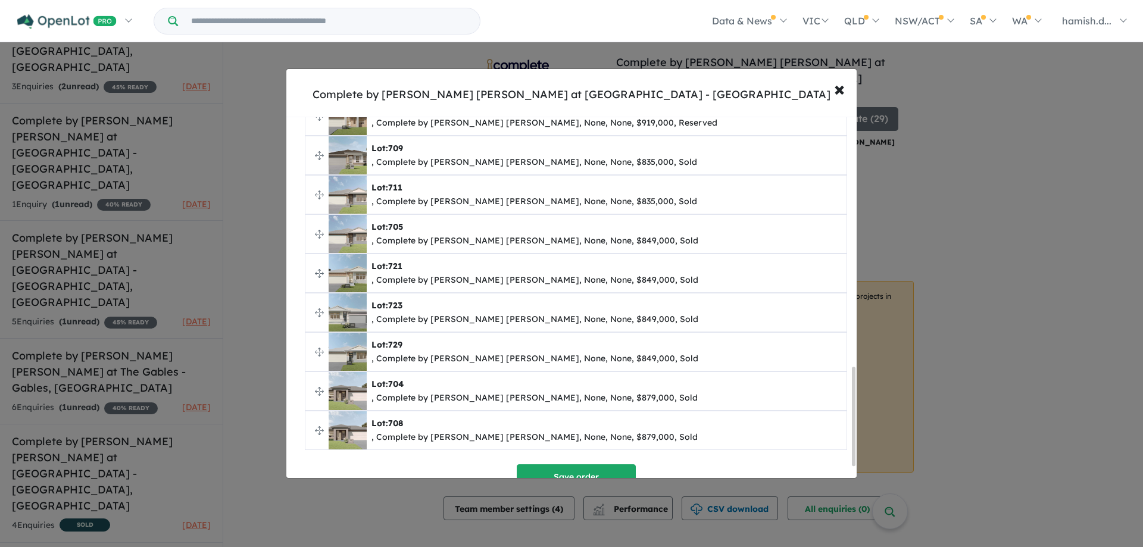
scroll to position [916, 0]
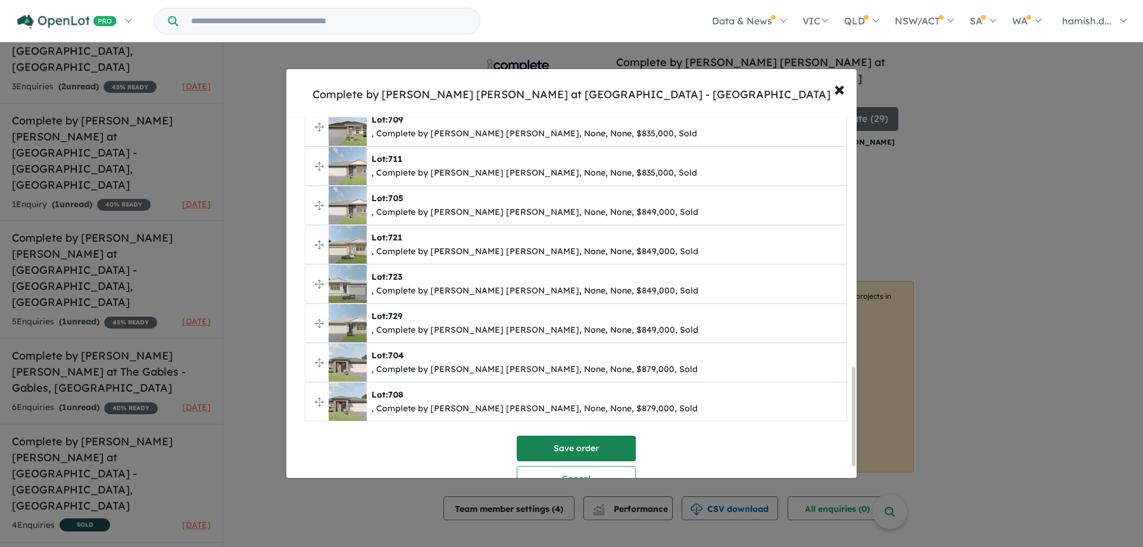
click at [591, 450] on button "Save order" at bounding box center [576, 449] width 119 height 26
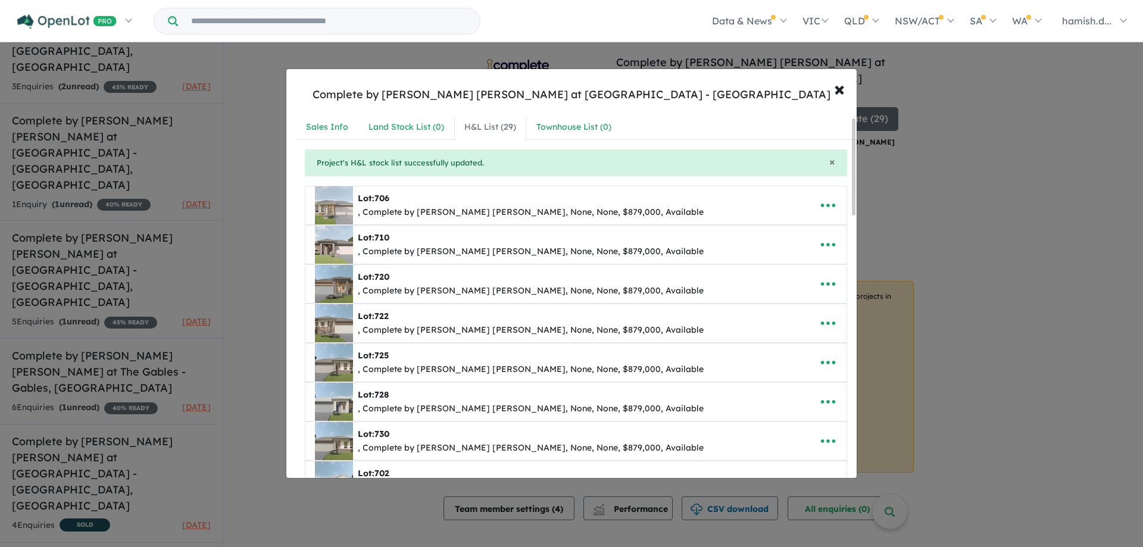
scroll to position [0, 0]
